Goal: Task Accomplishment & Management: Use online tool/utility

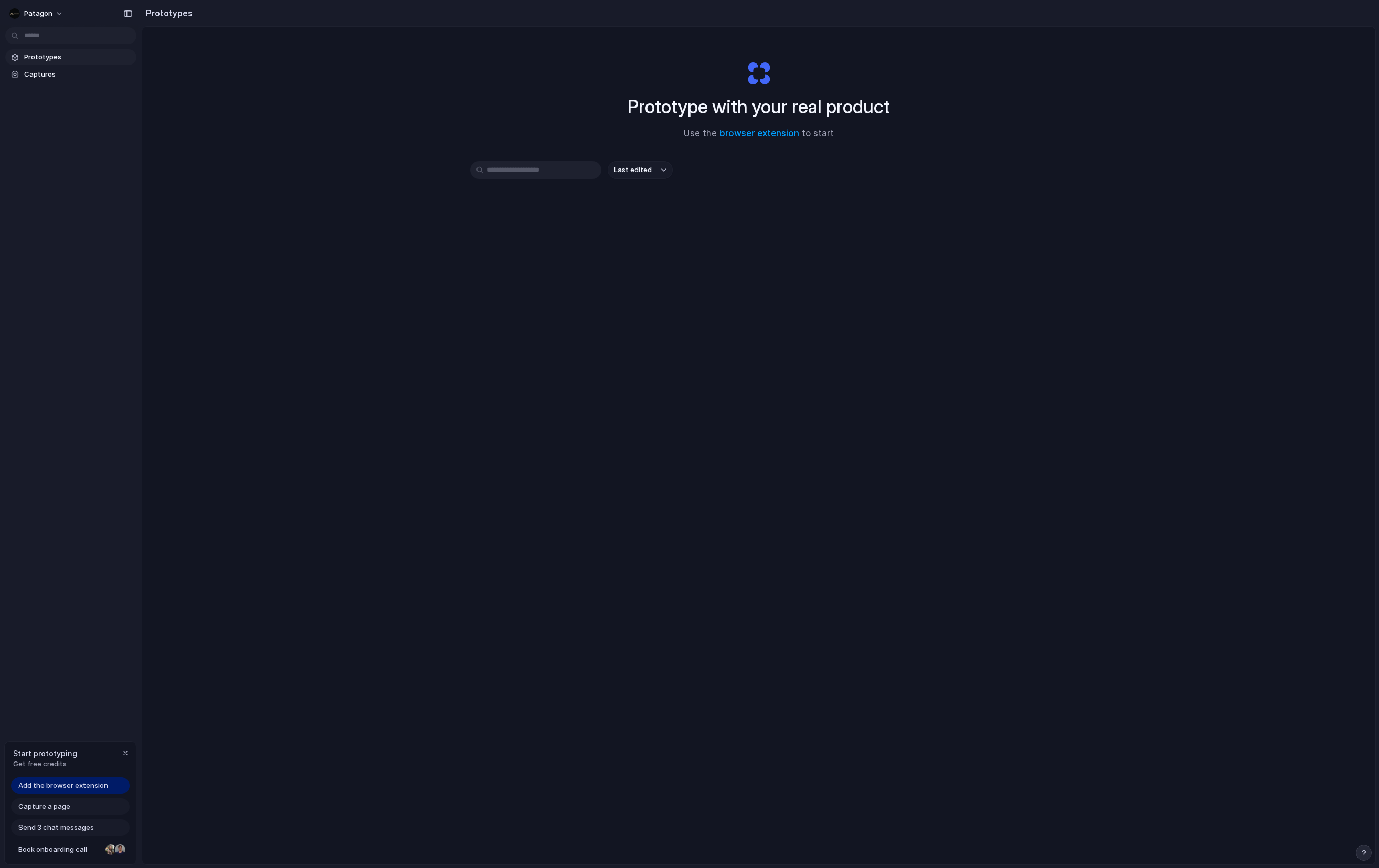
click at [173, 799] on div "Prototype with your real product Use the browser extension to start Last edited" at bounding box center [758, 473] width 1233 height 893
click at [59, 786] on span "Add the browser extension" at bounding box center [63, 785] width 90 height 11
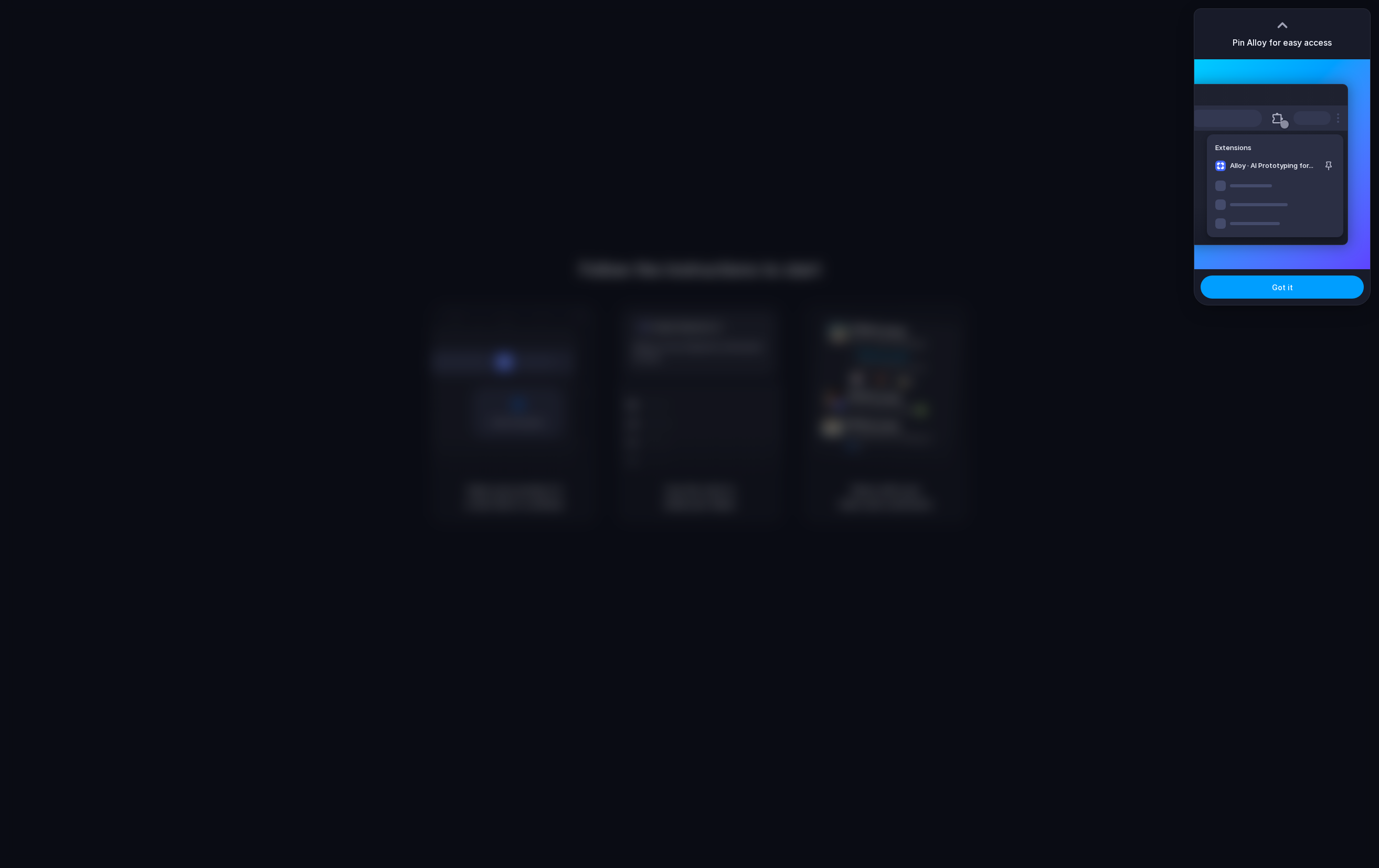
click at [1277, 286] on span "Got it" at bounding box center [1283, 287] width 21 height 11
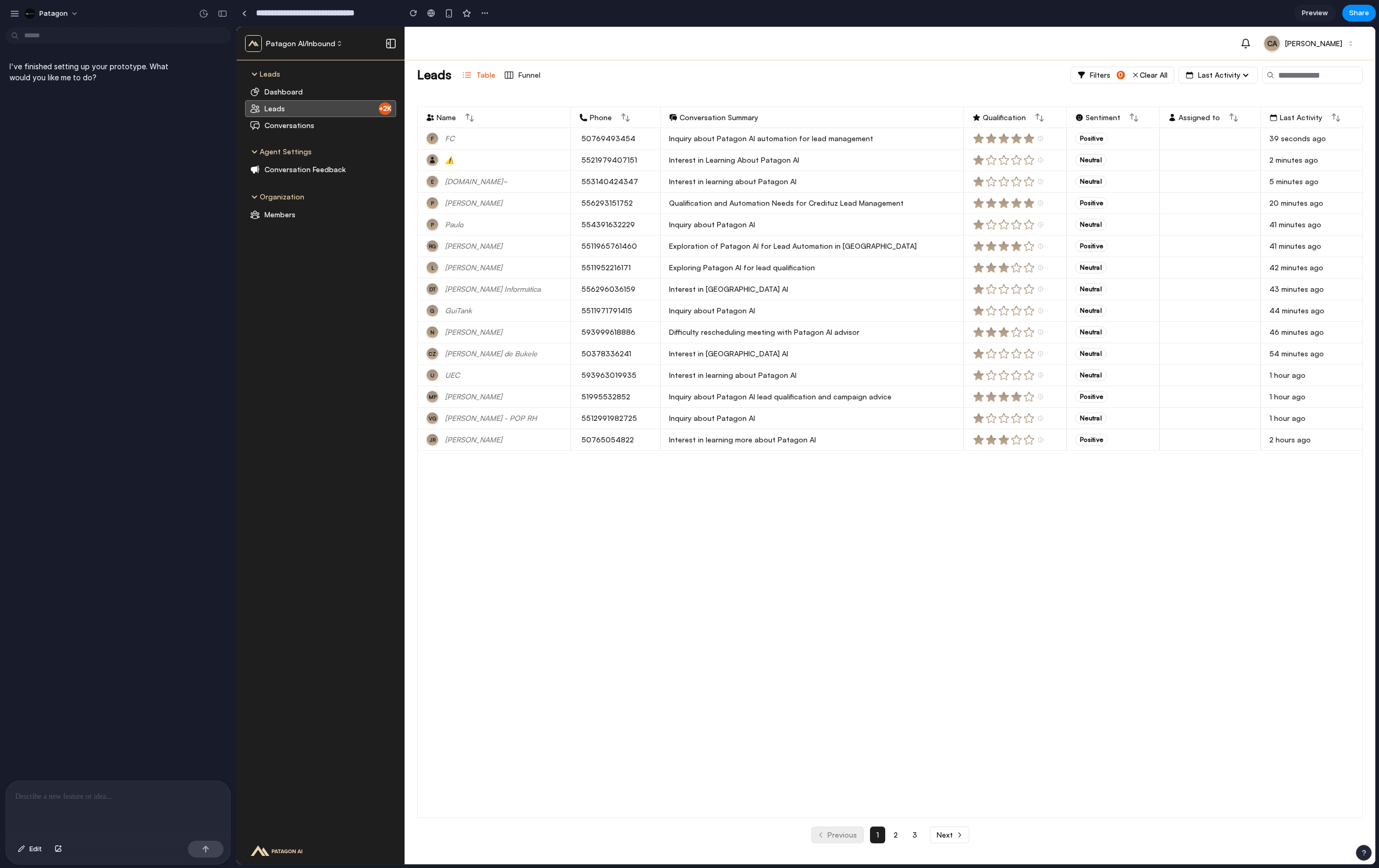
click at [82, 355] on div "I've finished setting up your prototype. What would you like me to do?" at bounding box center [115, 405] width 230 height 749
click at [74, 808] on div at bounding box center [118, 808] width 225 height 55
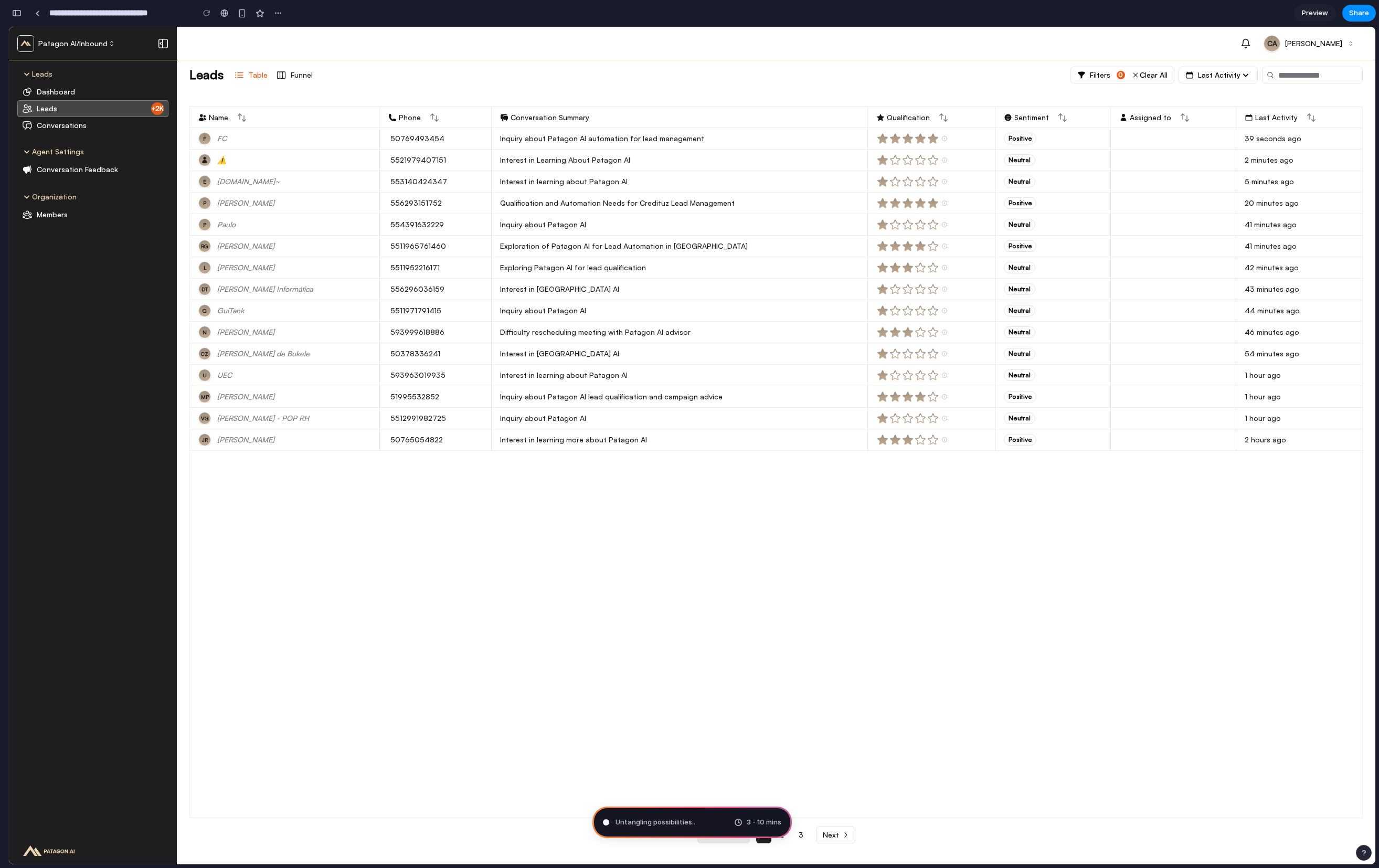
type input "**********"
